Goal: Task Accomplishment & Management: Manage account settings

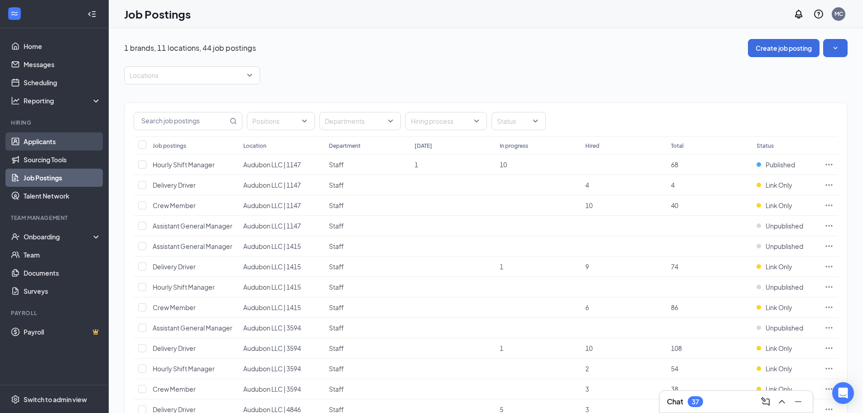
click at [52, 141] on link "Applicants" at bounding box center [62, 141] width 77 height 18
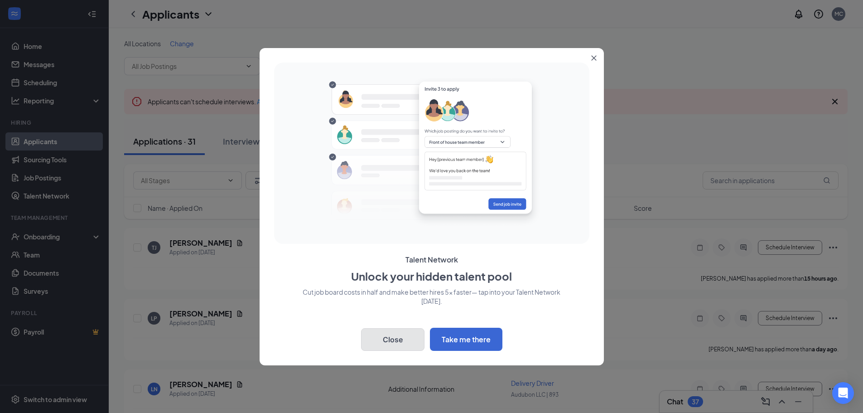
click at [395, 339] on button "Close" at bounding box center [392, 339] width 63 height 23
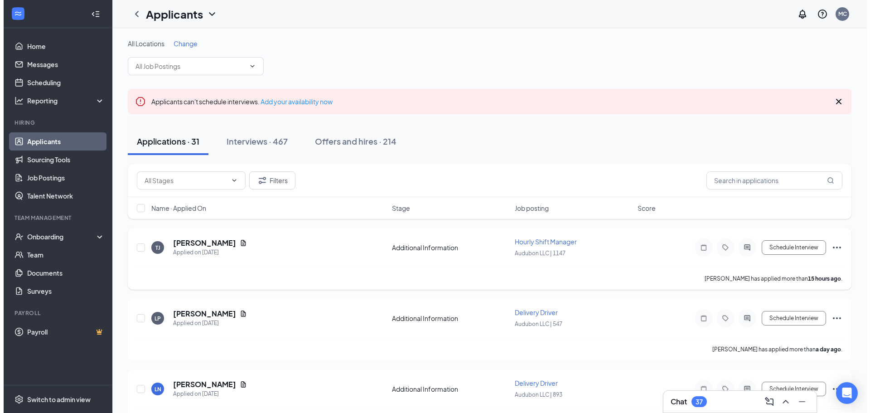
scroll to position [45, 0]
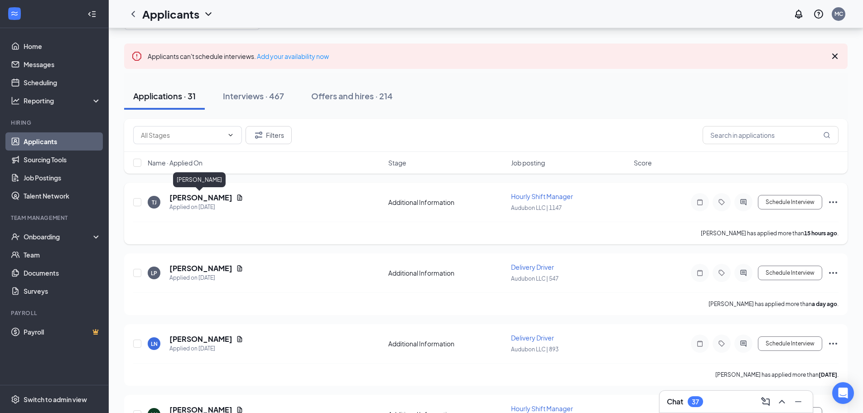
click at [201, 197] on h5 "[PERSON_NAME]" at bounding box center [200, 197] width 63 height 10
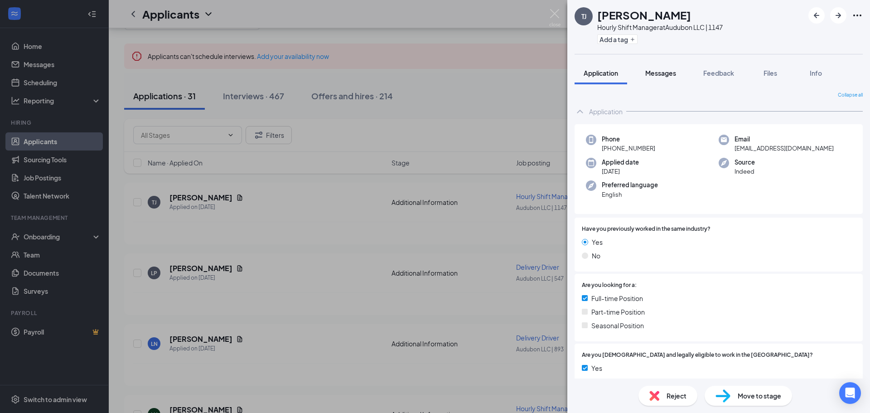
click at [665, 68] on div "Messages" at bounding box center [660, 72] width 31 height 9
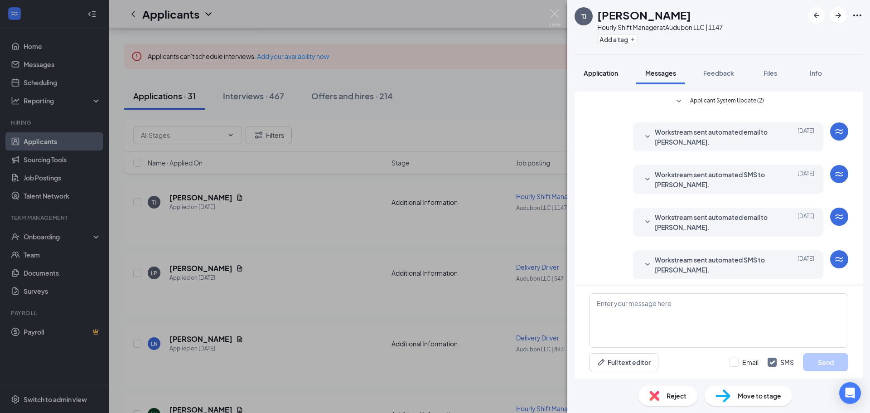
click at [608, 73] on span "Application" at bounding box center [600, 73] width 34 height 8
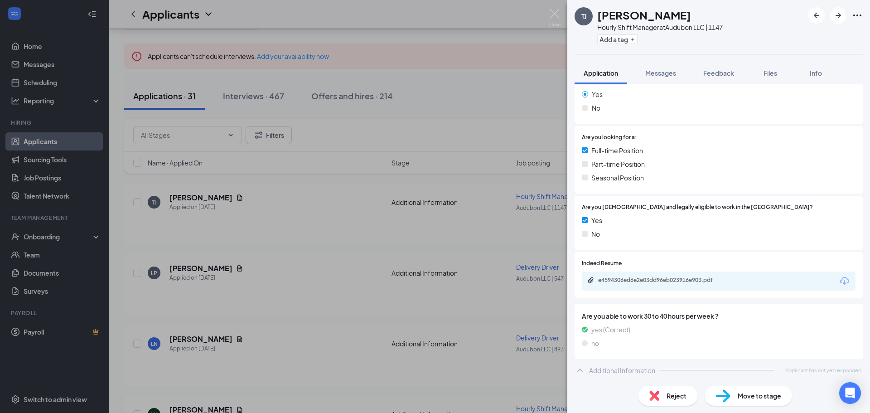
scroll to position [149, 0]
click at [678, 282] on div "e4594306ed6e2e03dd96eb023916e903.pdf" at bounding box center [661, 278] width 127 height 7
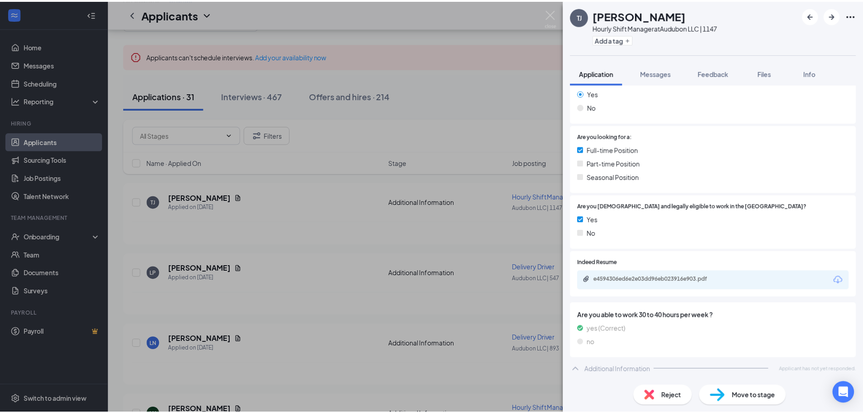
scroll to position [145, 0]
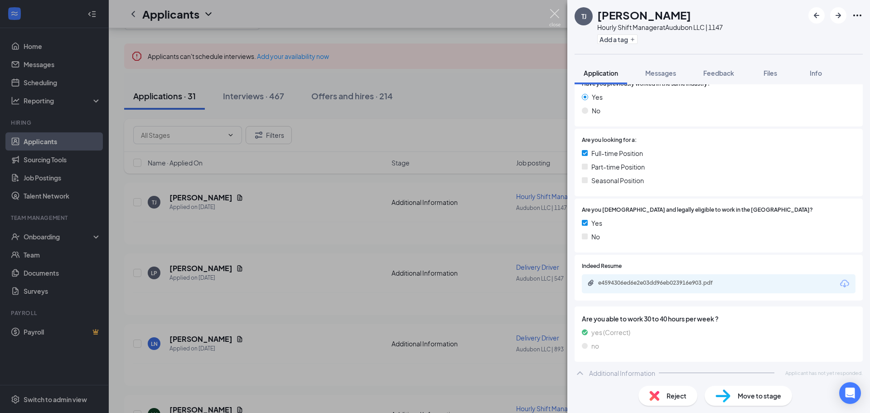
click at [555, 13] on img at bounding box center [554, 18] width 11 height 18
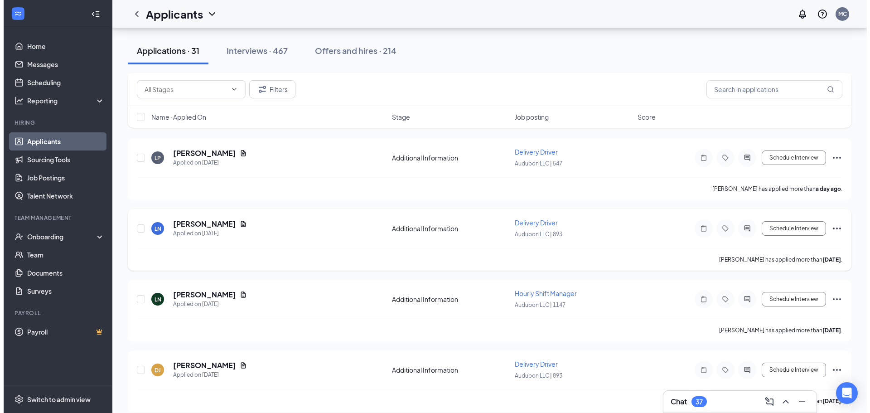
scroll to position [181, 0]
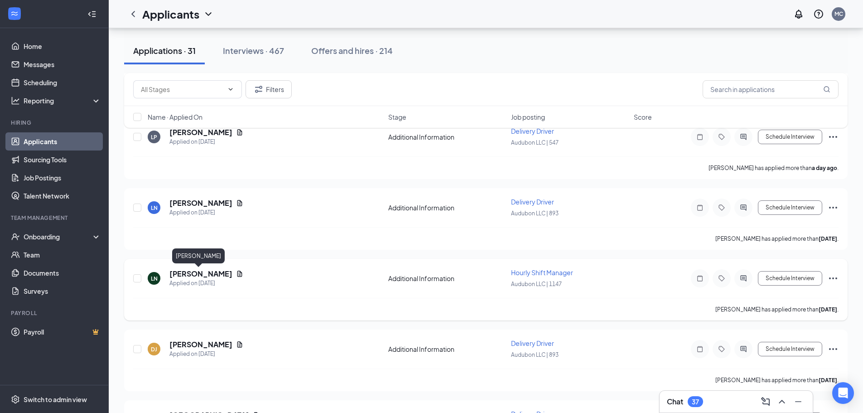
click at [200, 271] on h5 "[PERSON_NAME]" at bounding box center [200, 274] width 63 height 10
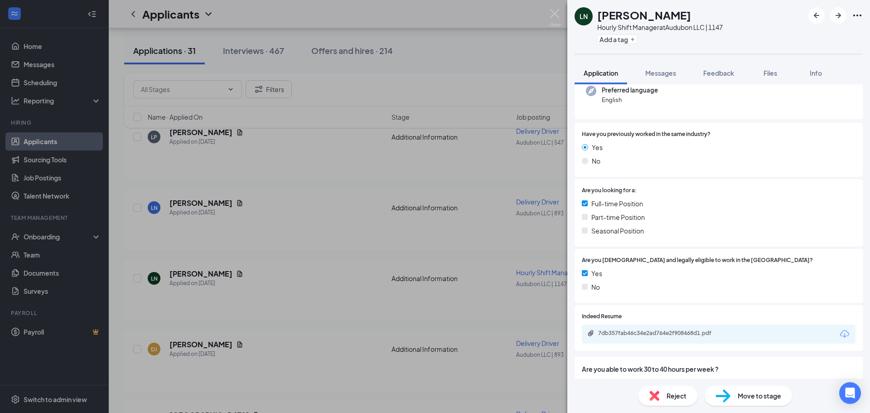
scroll to position [174, 0]
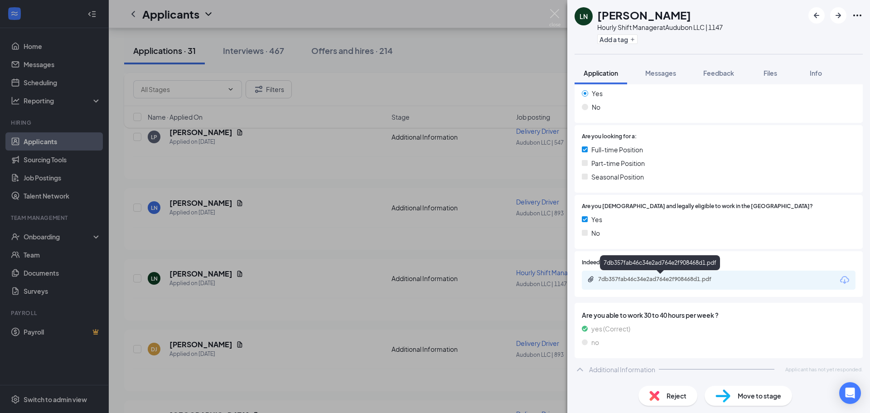
click at [662, 278] on div "7db357fab46c34e2ad764e2f908468d1.pdf" at bounding box center [661, 278] width 127 height 7
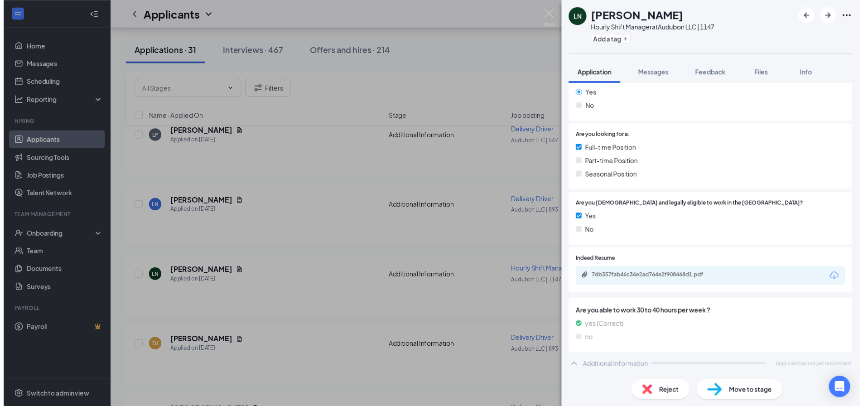
scroll to position [170, 0]
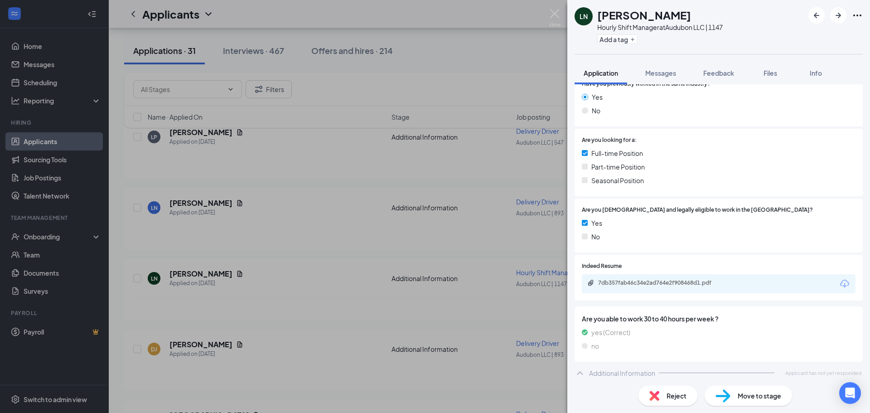
click at [558, 8] on div "LN [PERSON_NAME] Hourly Shift Manager at Audubon LLC | 1147 Add a tag Applicati…" at bounding box center [435, 206] width 870 height 413
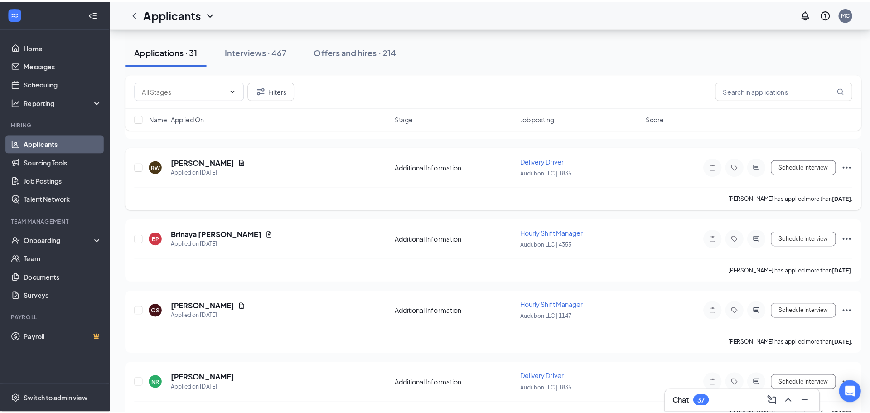
scroll to position [861, 0]
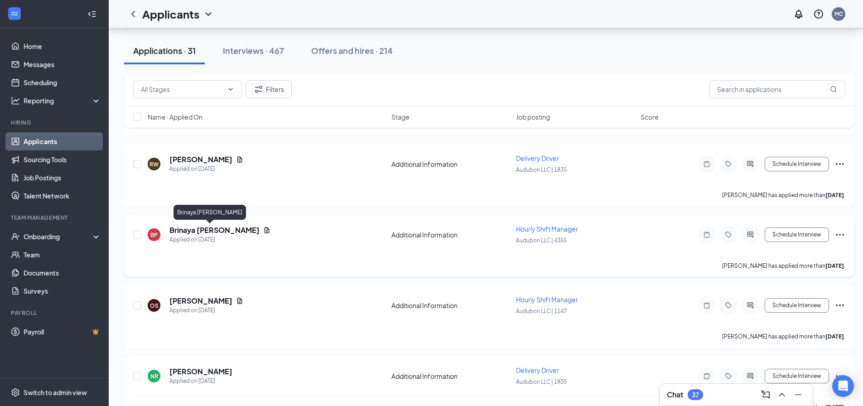
click at [193, 231] on h5 "Brinaya [PERSON_NAME]" at bounding box center [214, 230] width 90 height 10
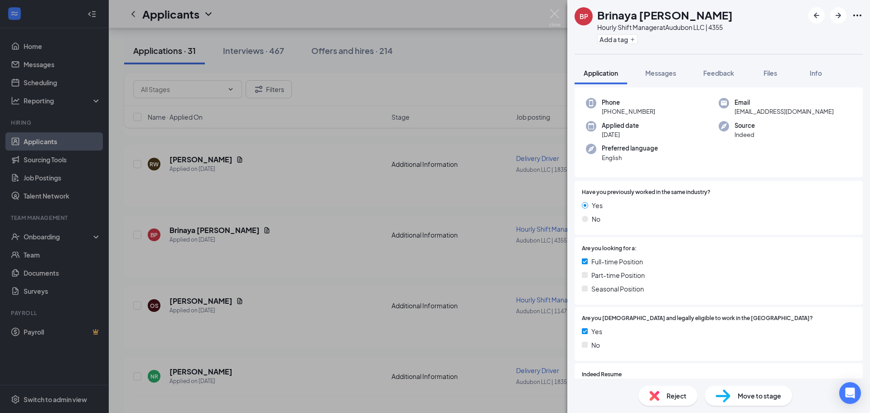
scroll to position [149, 0]
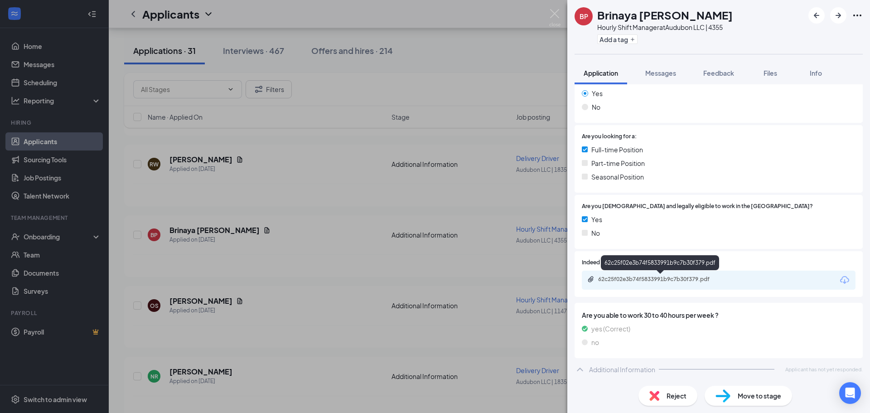
click at [666, 280] on div "62c25f02e3b74f5833991b9c7b30f379.pdf" at bounding box center [661, 278] width 127 height 7
click at [555, 8] on div "BP Brinaya [PERSON_NAME] Hourly Shift Manager at Audubon LLC | 4355 Add a tag A…" at bounding box center [435, 206] width 870 height 413
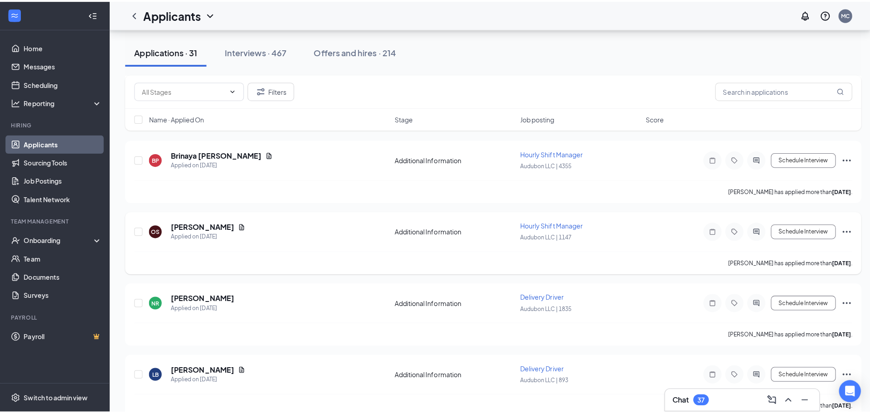
scroll to position [951, 0]
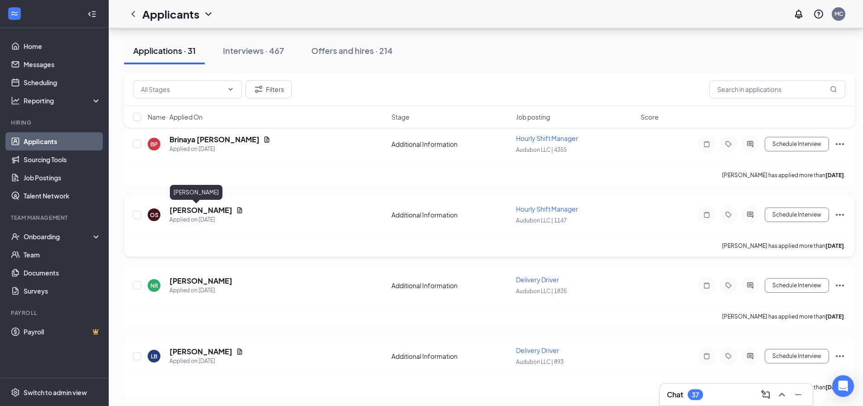
click at [182, 210] on h5 "[PERSON_NAME]" at bounding box center [200, 210] width 63 height 10
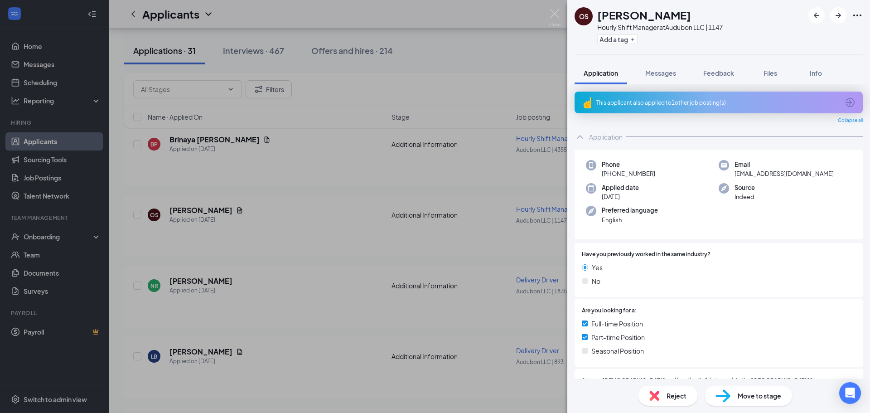
click at [671, 100] on div "This applicant also applied to 1 other job posting(s)" at bounding box center [717, 103] width 243 height 8
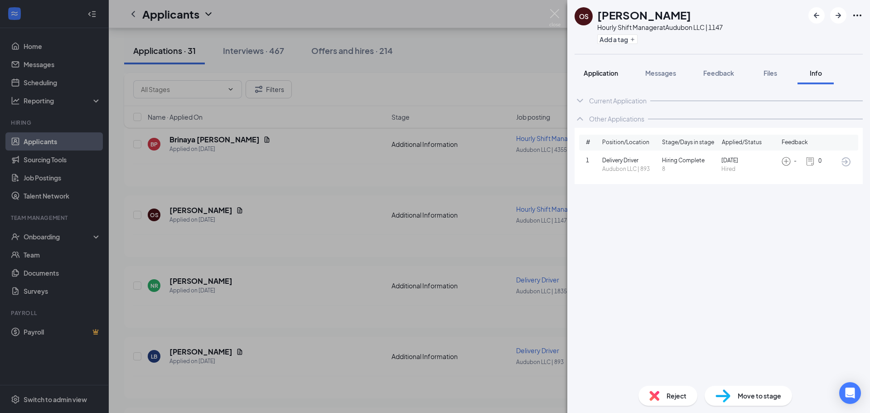
click at [605, 77] on div "Application" at bounding box center [600, 72] width 34 height 9
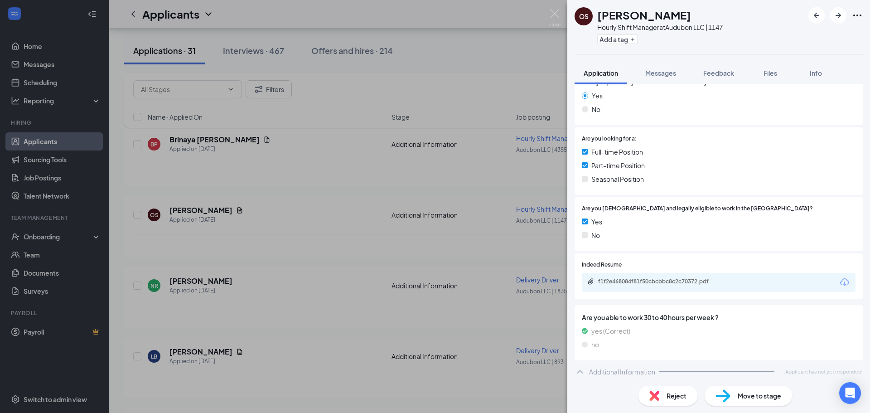
scroll to position [174, 0]
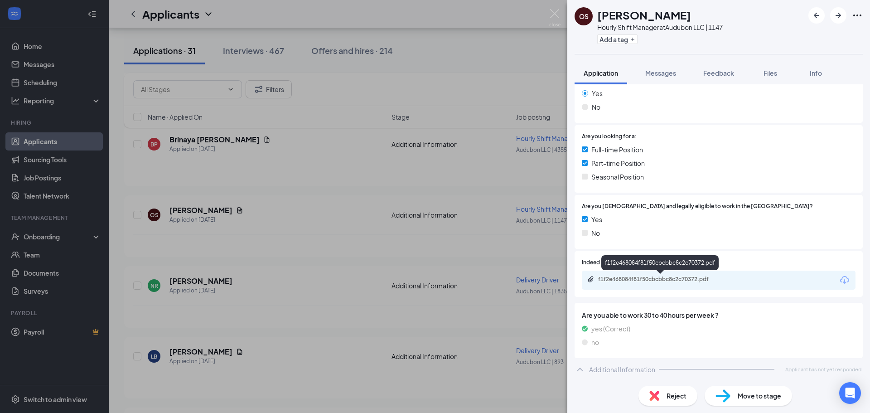
click at [662, 276] on div "f1f2e468084f81f50cbcbbc8c2c70372.pdf" at bounding box center [661, 278] width 127 height 7
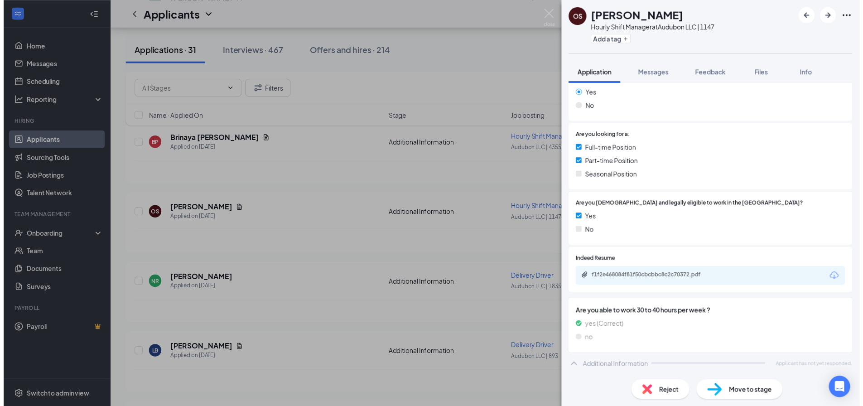
scroll to position [170, 0]
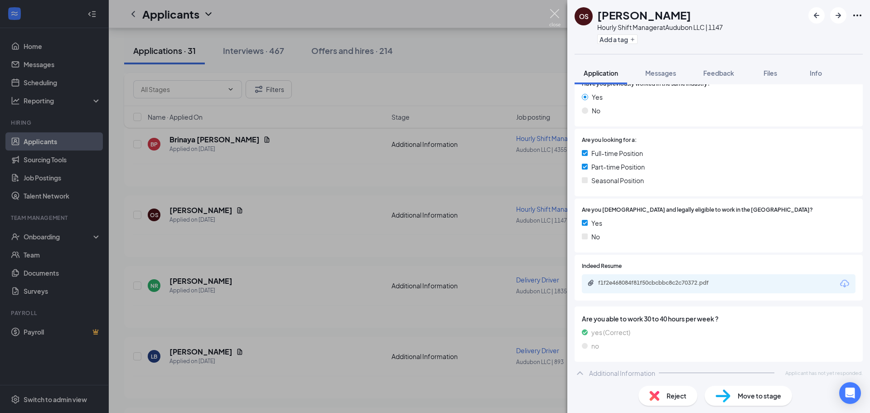
click at [556, 13] on img at bounding box center [554, 18] width 11 height 18
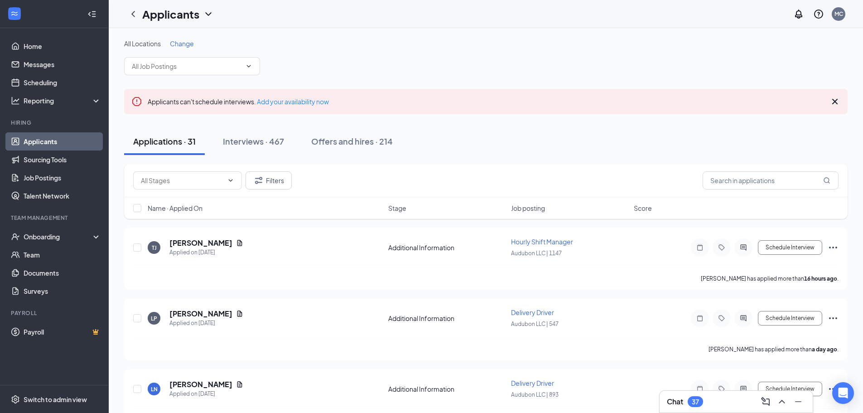
click at [837, 102] on icon "Cross" at bounding box center [834, 101] width 11 height 11
